Goal: Task Accomplishment & Management: Use online tool/utility

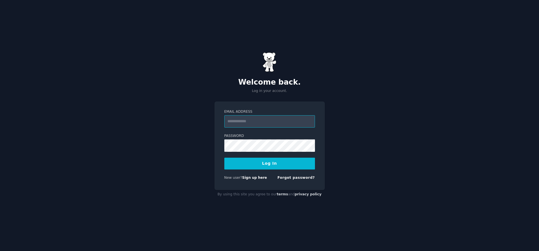
click at [270, 124] on input "Email Address" at bounding box center [269, 121] width 91 height 12
click at [0, 251] on com-1password-button at bounding box center [0, 251] width 0 height 0
type input "**********"
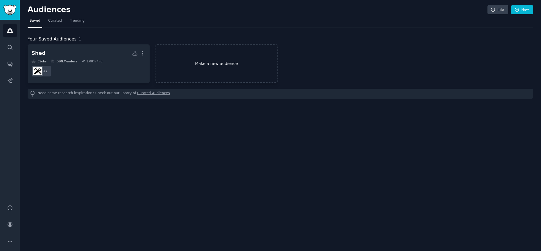
click at [198, 69] on link "Make a new audience" at bounding box center [216, 63] width 122 height 39
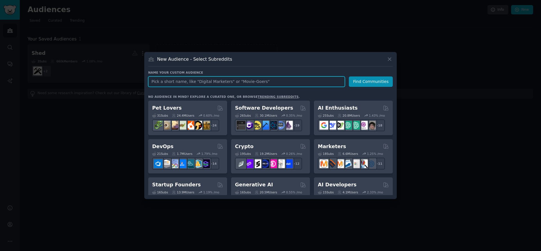
click at [205, 80] on input "text" at bounding box center [246, 82] width 197 height 10
type input "Farmers!"
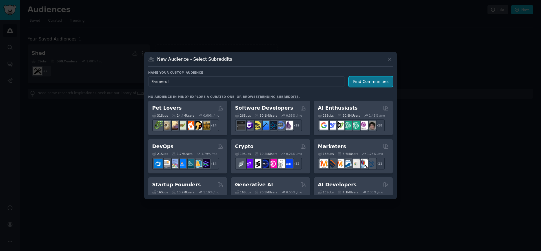
click at [359, 83] on button "Find Communities" at bounding box center [371, 82] width 44 height 10
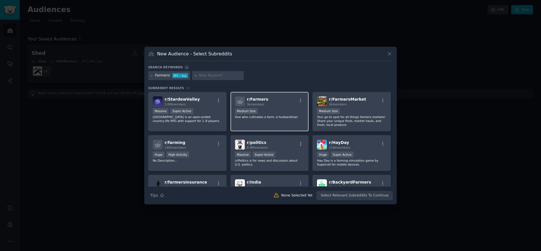
click at [283, 99] on div "r/ Farmers 3k members" at bounding box center [269, 102] width 69 height 10
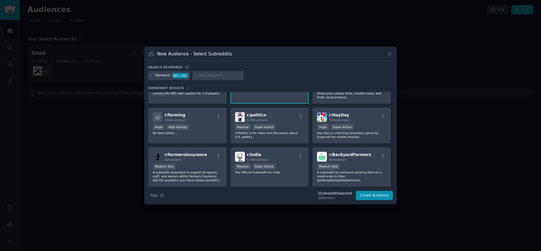
scroll to position [32, 0]
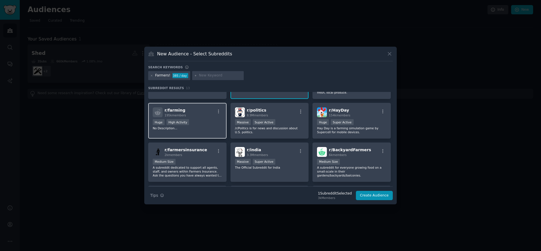
click at [210, 116] on div "r/ farming 195k members" at bounding box center [187, 113] width 69 height 10
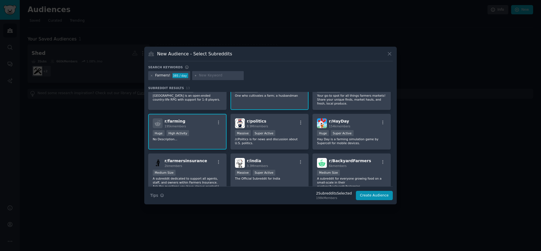
scroll to position [0, 0]
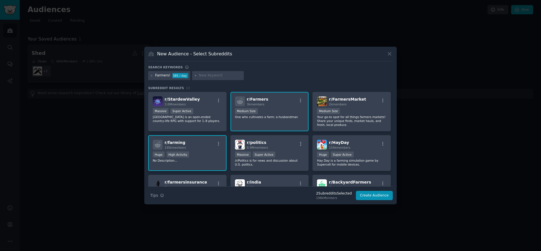
click at [216, 75] on input "text" at bounding box center [220, 75] width 43 height 5
type input "horses"
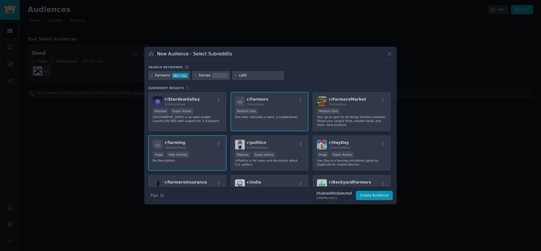
type input "cattle"
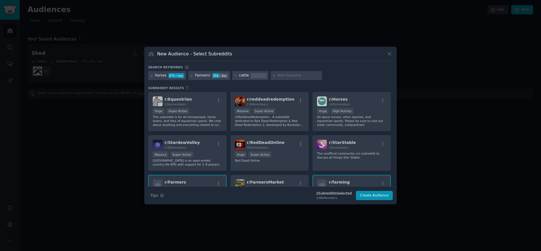
click at [201, 102] on div "r/ Equestrian 136k members Huge Super Active This subreddit is for all horsepeo…" at bounding box center [270, 139] width 244 height 95
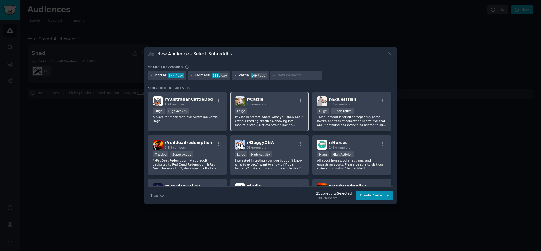
click at [274, 110] on div "Large" at bounding box center [269, 111] width 69 height 7
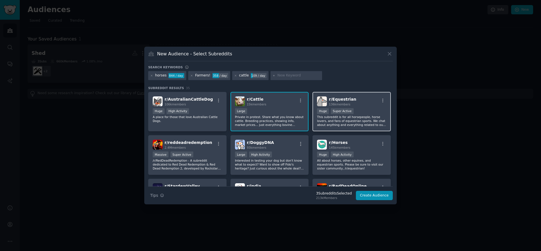
click at [360, 99] on div "r/ Equestrian 136k members" at bounding box center [351, 102] width 69 height 10
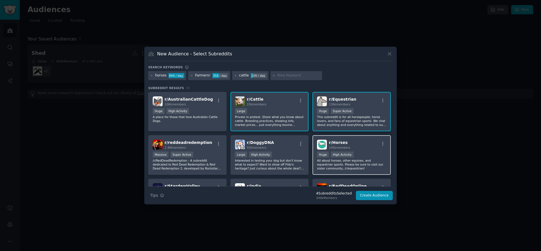
click at [355, 142] on div "r/ Horses 145k members" at bounding box center [351, 145] width 69 height 10
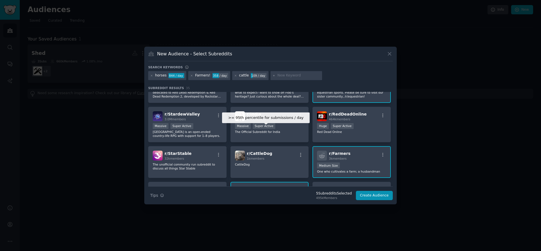
scroll to position [69, 0]
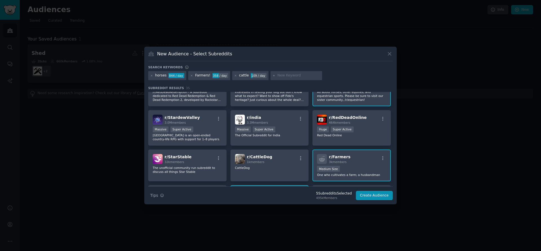
click at [283, 77] on input "text" at bounding box center [298, 75] width 43 height 5
type input "livestock"
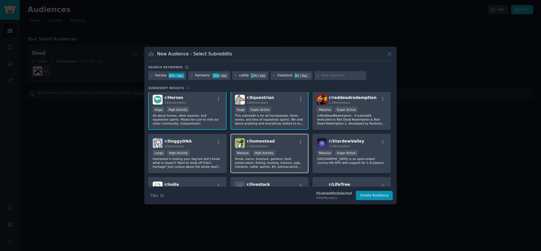
scroll to position [59, 0]
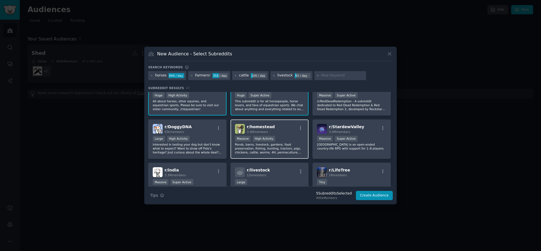
click at [289, 128] on div "r/ homestead 3.5M members" at bounding box center [269, 129] width 69 height 10
click at [282, 172] on div "r/ livestock 12k members" at bounding box center [269, 173] width 69 height 10
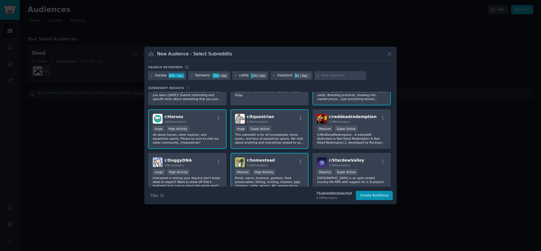
scroll to position [0, 0]
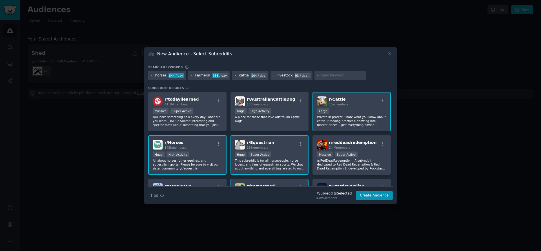
click at [326, 76] on input "text" at bounding box center [342, 75] width 43 height 5
type input "ranching"
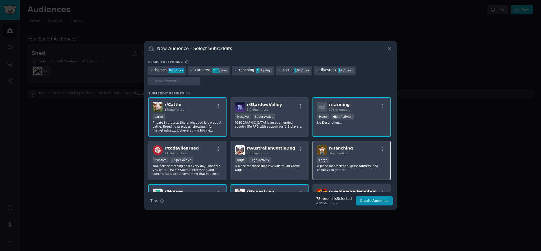
click at [356, 151] on div "r/ Ranching 34k members" at bounding box center [351, 151] width 69 height 10
click at [173, 80] on input "text" at bounding box center [176, 81] width 43 height 5
type input "hay"
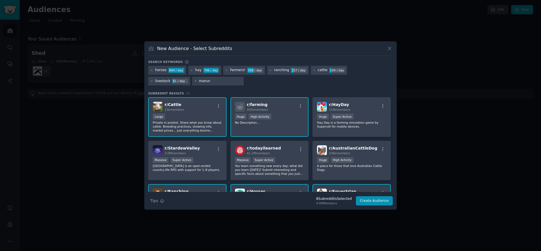
type input "manure"
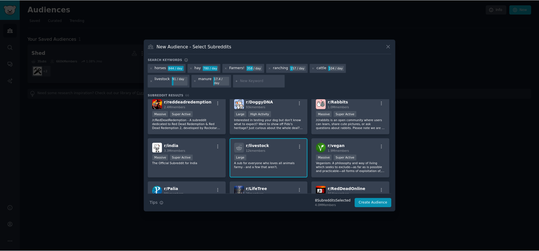
scroll to position [179, 0]
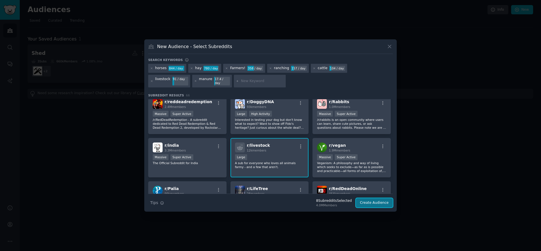
click at [372, 201] on button "Create Audience" at bounding box center [374, 204] width 37 height 10
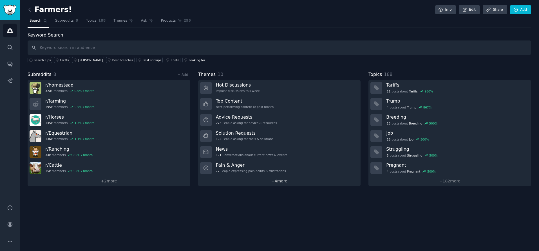
click at [293, 181] on link "+ 4 more" at bounding box center [279, 182] width 163 height 10
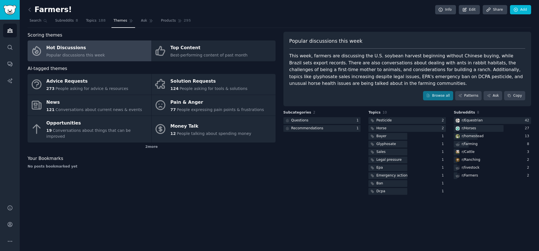
click at [154, 188] on div "Scoring themes Hot Discussions Popular discussions this week Top Content Best-p…" at bounding box center [152, 114] width 248 height 164
click at [465, 11] on icon at bounding box center [464, 9] width 3 height 3
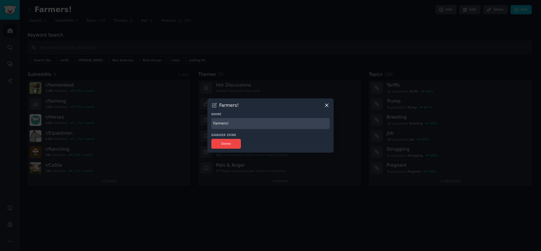
click at [228, 121] on input "Farmers!" at bounding box center [270, 123] width 118 height 11
click at [229, 121] on input "Farmers!" at bounding box center [270, 123] width 118 height 11
click at [242, 126] on input "Farmco Audeince Check-IN" at bounding box center [270, 123] width 118 height 11
click at [277, 125] on input "Farmco Audience Check-IN" at bounding box center [270, 123] width 118 height 11
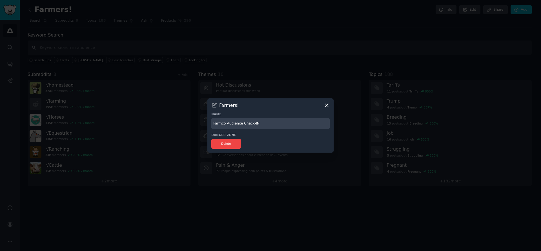
click at [280, 140] on div "Delete" at bounding box center [270, 144] width 118 height 10
click at [266, 124] on input "Farmco Audience Check-IN" at bounding box center [270, 123] width 118 height 11
type input "Farmco Audience Check-In"
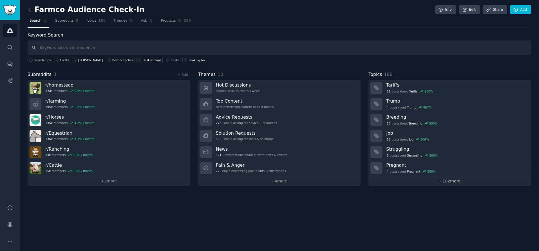
click at [454, 183] on link "+ 182 more" at bounding box center [450, 182] width 163 height 10
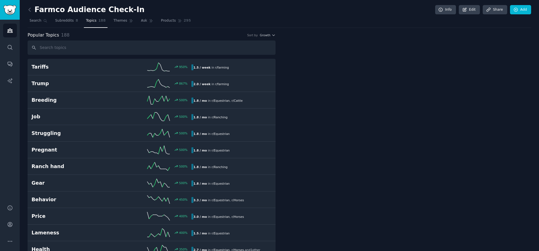
click at [89, 21] on span "Topics" at bounding box center [91, 20] width 10 height 5
click at [65, 21] on span "Subreddits" at bounding box center [64, 20] width 19 height 5
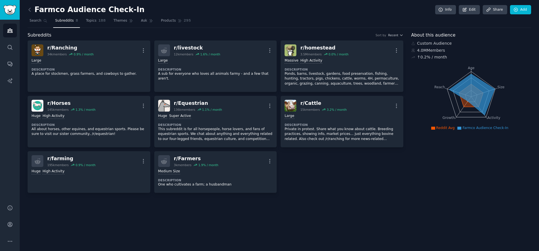
click at [63, 6] on h2 "Farmco Audience Check-In" at bounding box center [86, 9] width 117 height 9
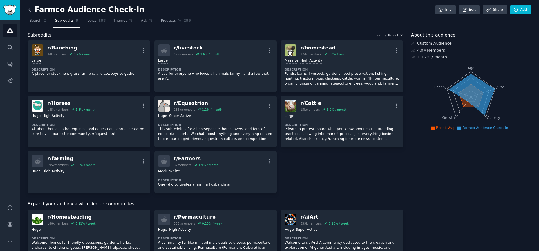
click at [31, 10] on icon at bounding box center [30, 10] width 6 height 6
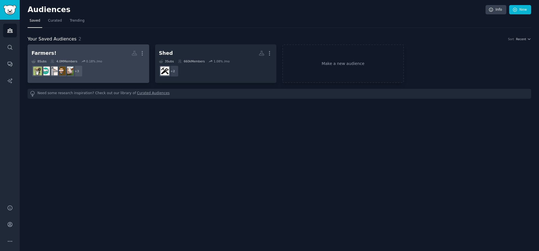
click at [104, 51] on h2 "Farmers! More" at bounding box center [89, 53] width 114 height 10
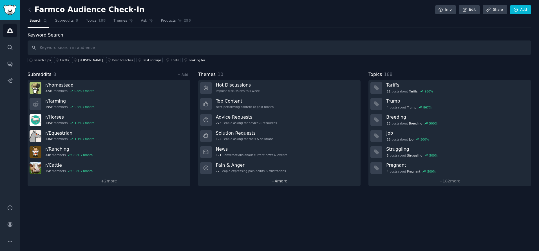
click at [275, 181] on link "+ 4 more" at bounding box center [279, 182] width 163 height 10
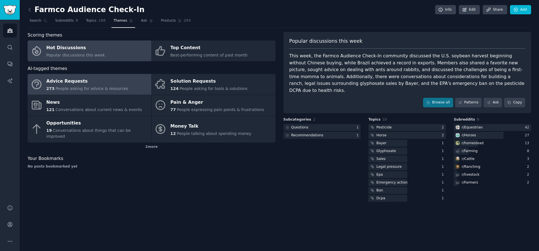
click at [116, 79] on div "Advice Requests" at bounding box center [87, 81] width 82 height 9
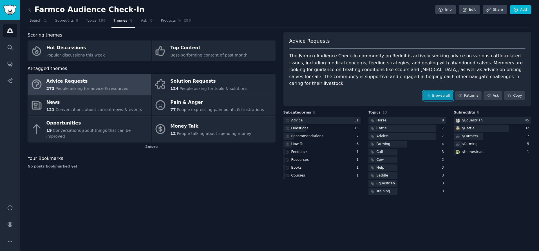
click at [438, 91] on link "Browse all" at bounding box center [438, 96] width 30 height 10
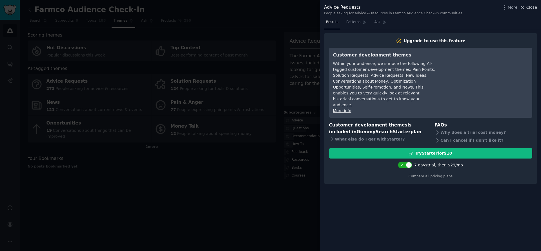
click at [528, 9] on span "Close" at bounding box center [531, 8] width 11 height 6
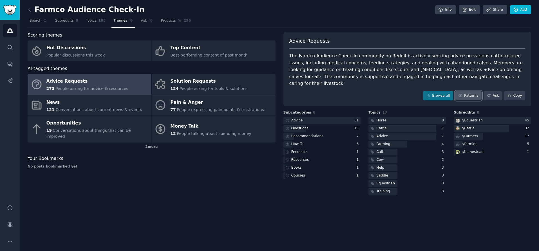
click at [468, 91] on link "Patterns" at bounding box center [468, 96] width 26 height 10
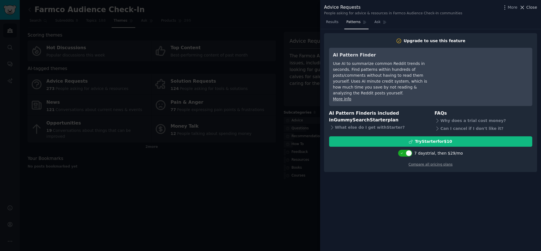
click at [525, 9] on button "Close" at bounding box center [528, 8] width 18 height 6
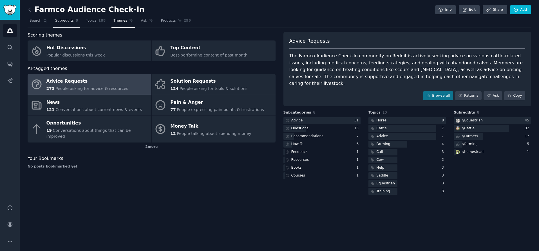
click at [64, 23] on span "Subreddits" at bounding box center [64, 20] width 19 height 5
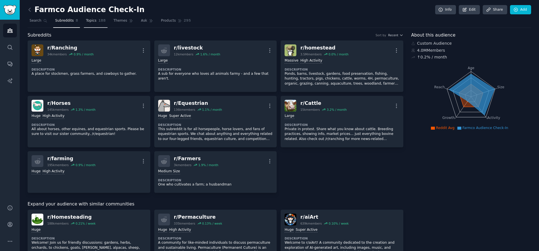
click at [91, 21] on span "Topics" at bounding box center [91, 20] width 10 height 5
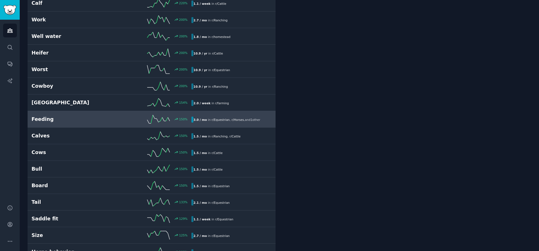
click at [89, 123] on div "Feeding 150 % 3.0 / mo in r/ Equestrian , r/ Horses , and 1 other" at bounding box center [152, 119] width 240 height 8
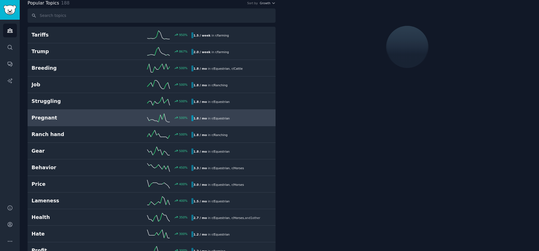
scroll to position [32, 0]
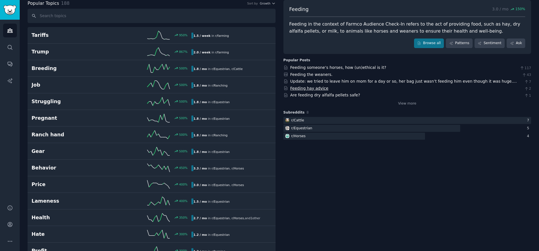
click at [301, 89] on link "Feeding hay advice" at bounding box center [309, 88] width 38 height 5
